Goal: Transaction & Acquisition: Purchase product/service

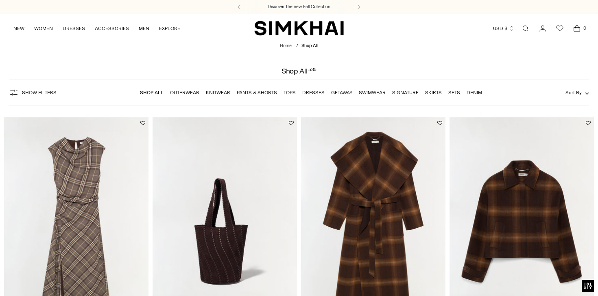
click at [312, 92] on link "Dresses" at bounding box center [313, 93] width 22 height 6
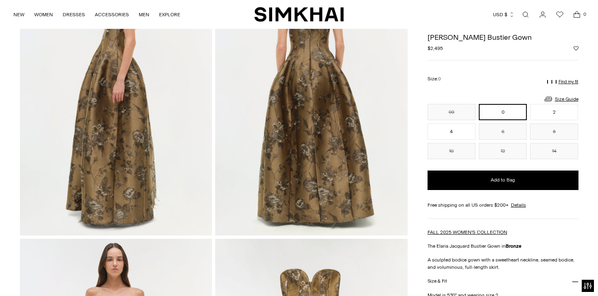
scroll to position [89, 0]
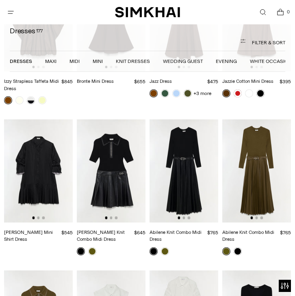
scroll to position [1511, 0]
